Goal: Information Seeking & Learning: Understand process/instructions

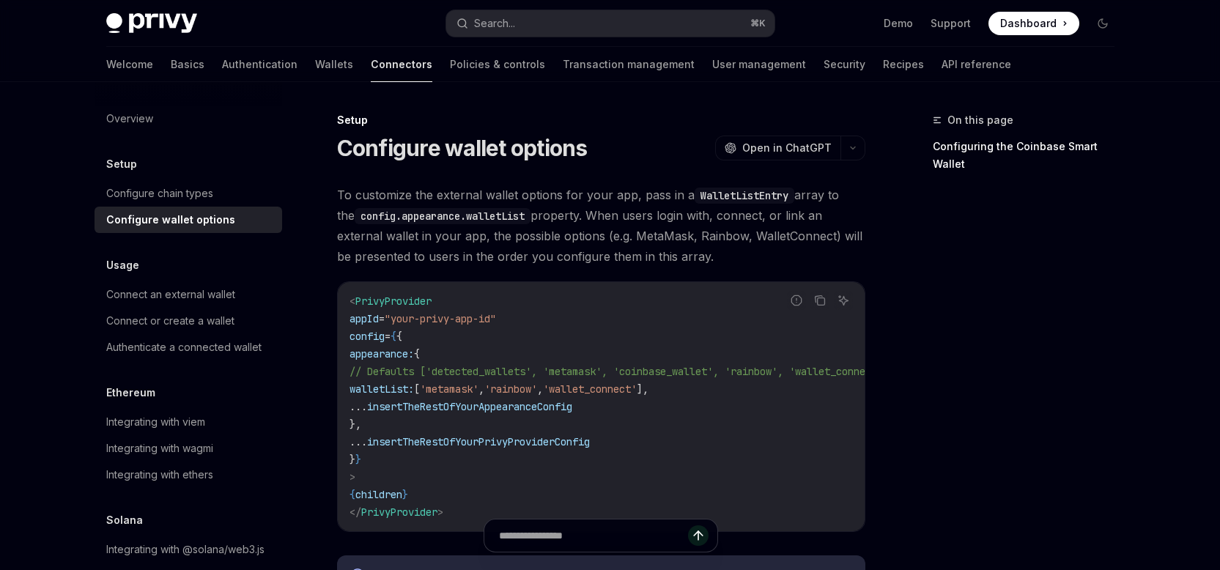
scroll to position [1238, 0]
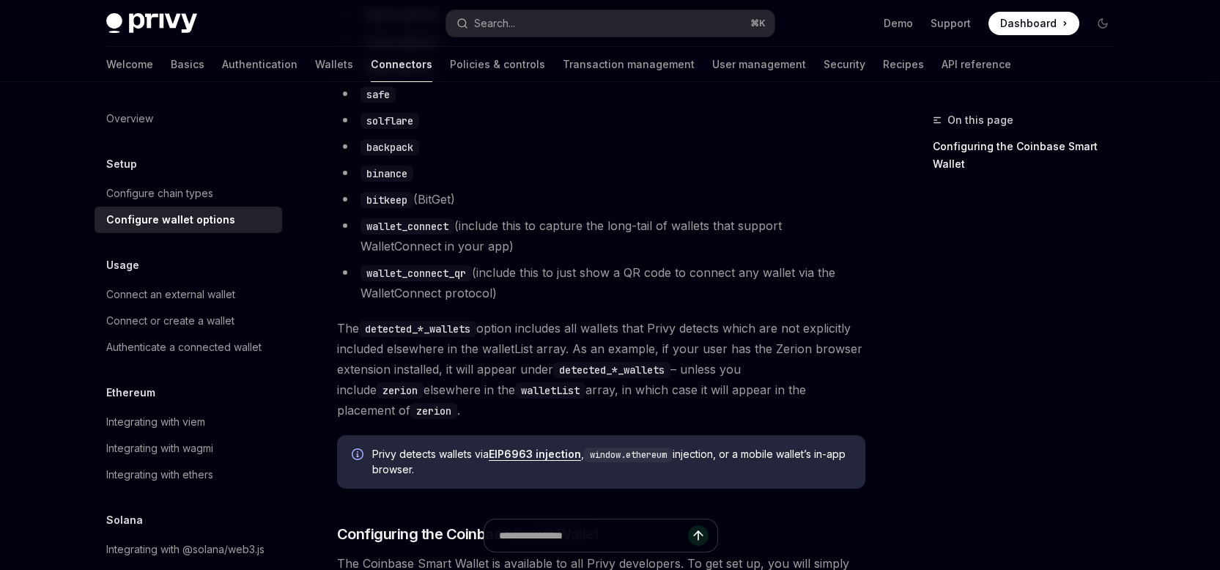
click at [413, 281] on code "wallet_connect_qr" at bounding box center [415, 273] width 111 height 16
click at [503, 288] on li "wallet_connect_qr (include this to just show a QR code to connect any wallet vi…" at bounding box center [601, 282] width 528 height 41
drag, startPoint x: 497, startPoint y: 289, endPoint x: 576, endPoint y: 285, distance: 79.2
click at [576, 285] on li "wallet_connect_qr (include this to just show a QR code to connect any wallet vi…" at bounding box center [601, 282] width 528 height 41
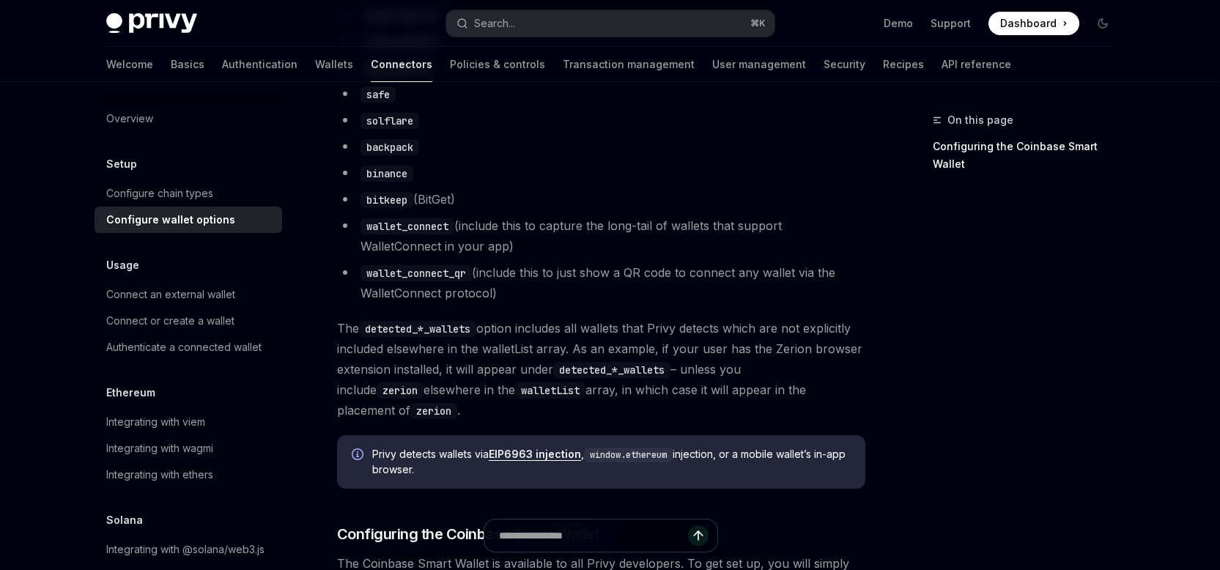
drag, startPoint x: 576, startPoint y: 285, endPoint x: 505, endPoint y: 312, distance: 76.1
click at [505, 303] on li "wallet_connect_qr (include this to just show a QR code to connect any wallet vi…" at bounding box center [601, 282] width 528 height 41
drag, startPoint x: 505, startPoint y: 312, endPoint x: 480, endPoint y: 293, distance: 31.4
click at [480, 293] on li "wallet_connect_qr (include this to just show a QR code to connect any wallet vi…" at bounding box center [601, 282] width 528 height 41
